Goal: Understand process/instructions: Learn how to perform a task or action

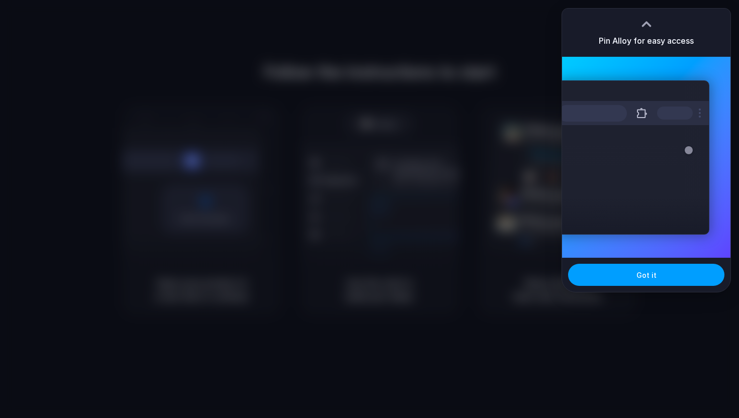
click at [633, 282] on button "Got it" at bounding box center [646, 275] width 156 height 22
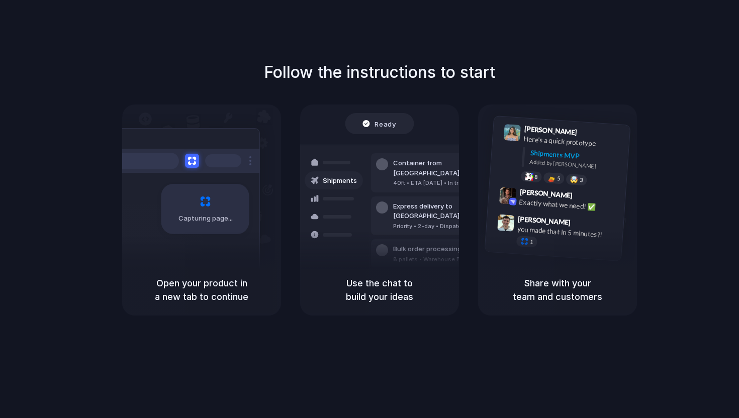
click at [387, 128] on span "Ready" at bounding box center [385, 124] width 21 height 10
click at [407, 273] on div "Use the chat to build your ideas" at bounding box center [379, 289] width 159 height 51
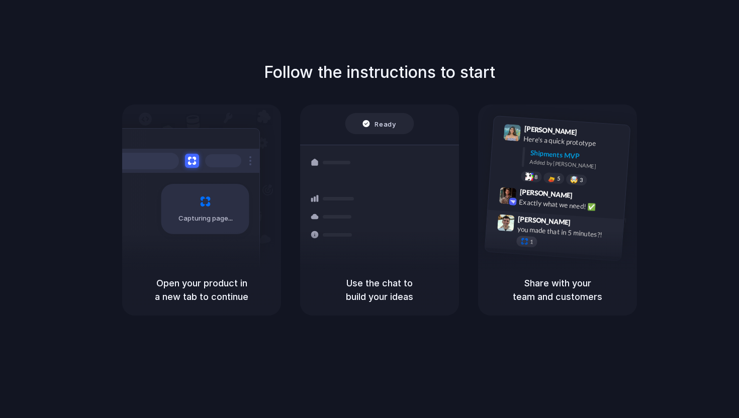
click at [519, 237] on div "1" at bounding box center [527, 242] width 22 height 12
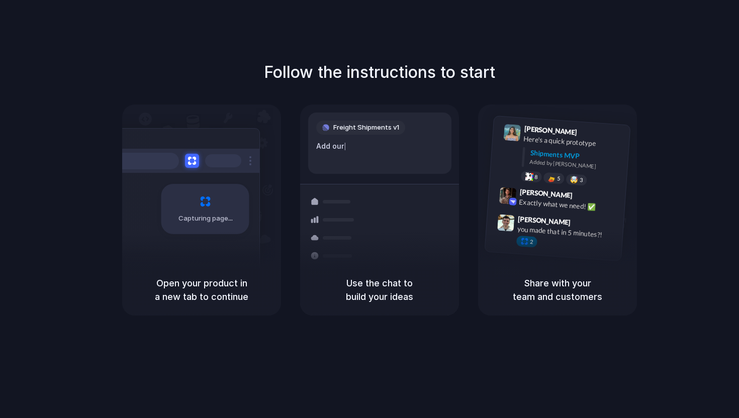
click at [213, 206] on div "Capturing page" at bounding box center [205, 209] width 88 height 50
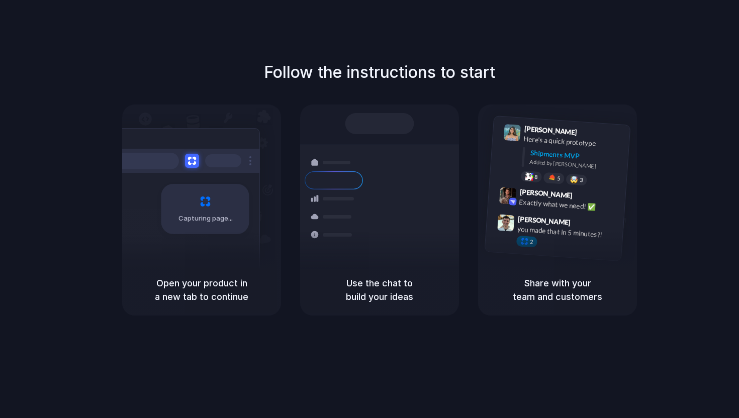
click at [650, 74] on div "Follow the instructions to start Capturing page Open your product in a new tab …" at bounding box center [379, 187] width 739 height 255
